Goal: Task Accomplishment & Management: Manage account settings

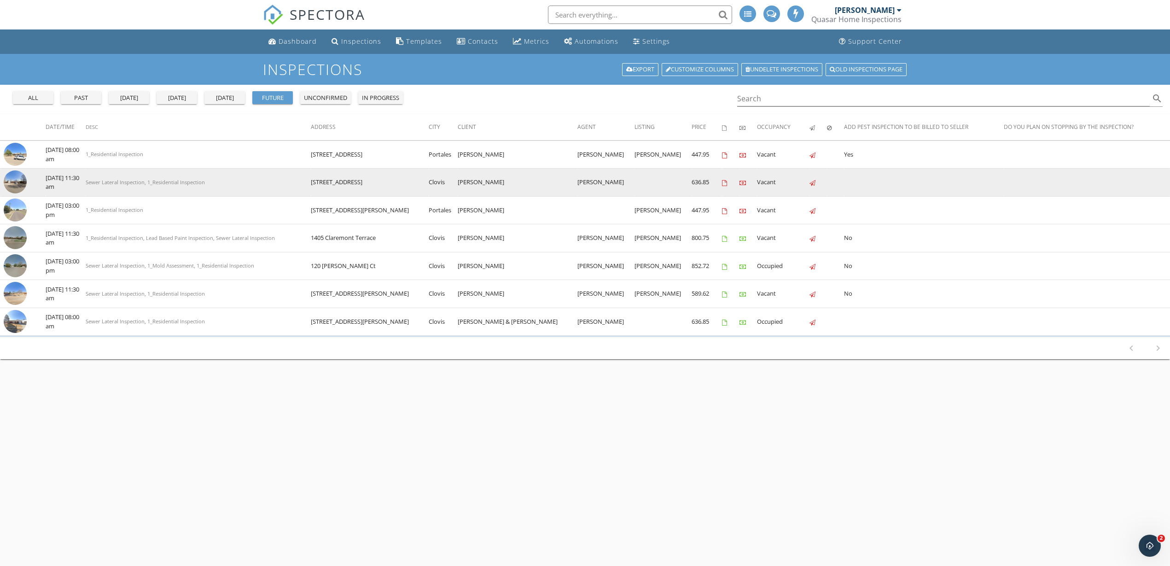
drag, startPoint x: 373, startPoint y: 181, endPoint x: 327, endPoint y: 182, distance: 45.1
click at [327, 182] on tr "check_box_outline_blank 10/01/2025 11:30 am Sewer Lateral Inspection, 1_Residen…" at bounding box center [585, 183] width 1170 height 28
copy tr "[STREET_ADDRESS]"
click at [20, 186] on img at bounding box center [15, 181] width 23 height 23
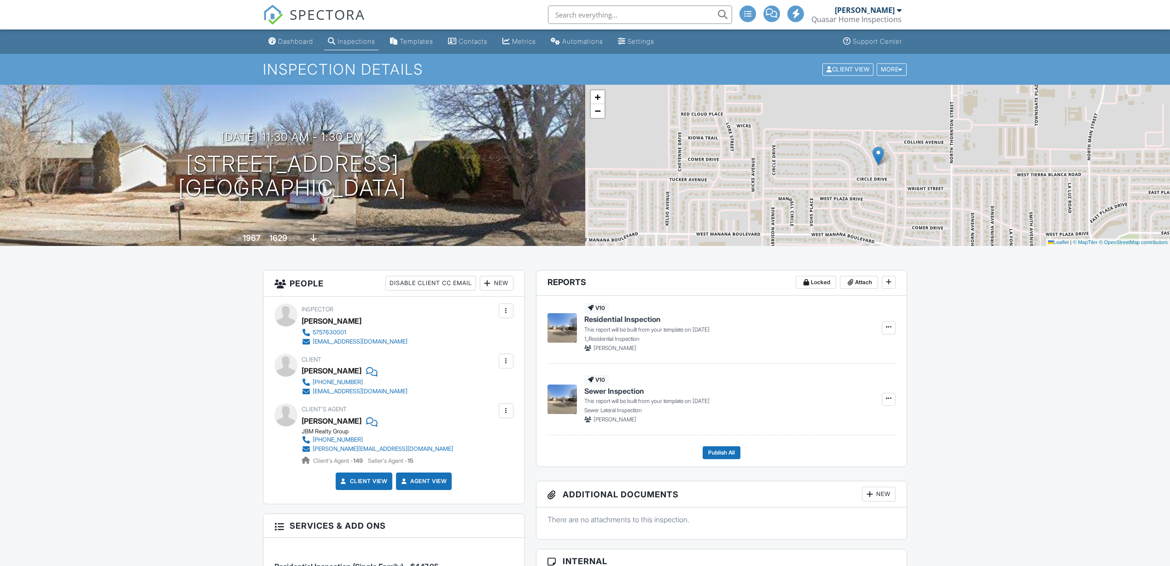
click at [506, 282] on div "New" at bounding box center [497, 283] width 34 height 15
click at [513, 355] on li "Listing Agent" at bounding box center [529, 357] width 91 height 23
